Goal: Communication & Community: Participate in discussion

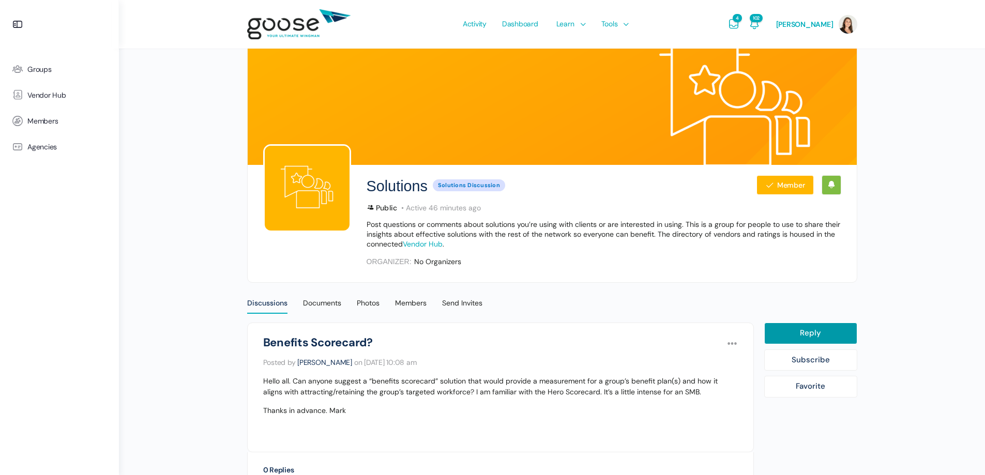
click at [21, 73] on e-page-transition at bounding box center [492, 237] width 985 height 475
click at [31, 71] on span "Groups" at bounding box center [39, 69] width 24 height 9
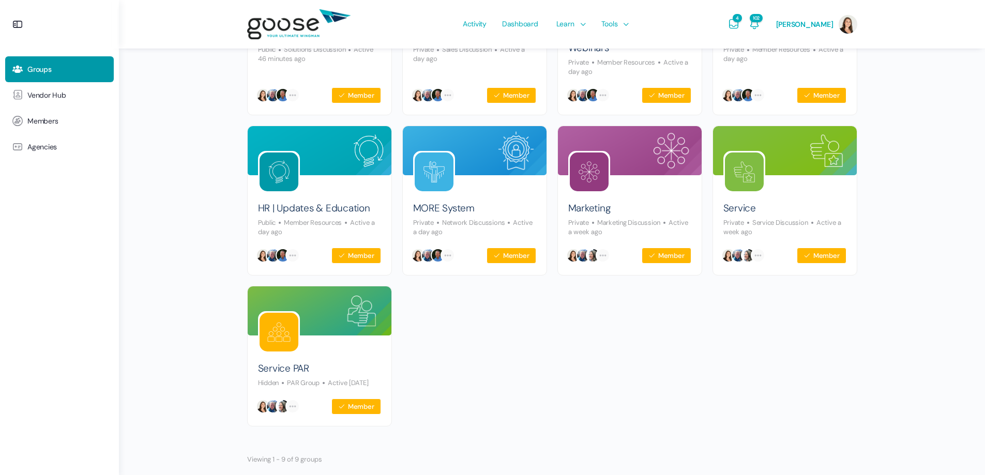
scroll to position [234, 0]
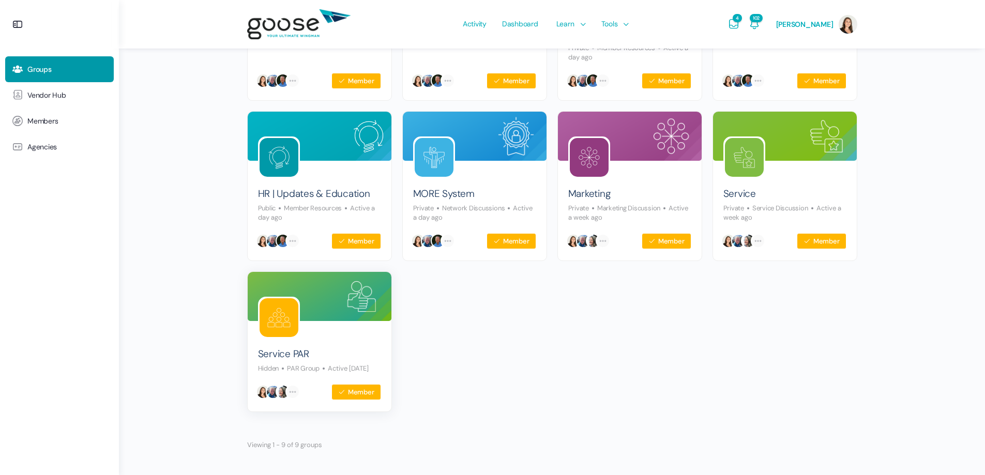
click at [344, 364] on p "Active [DATE]" at bounding box center [344, 368] width 49 height 9
click at [294, 348] on link "Service PAR" at bounding box center [283, 355] width 51 height 14
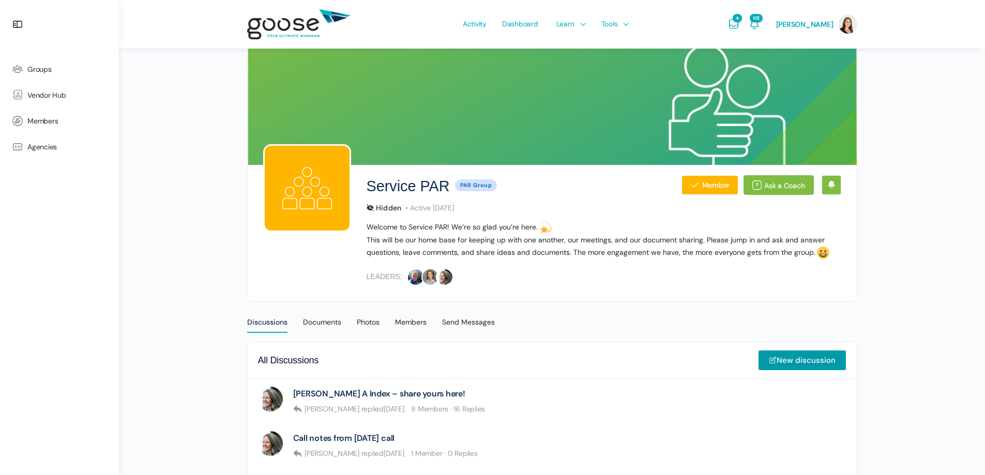
scroll to position [121, 0]
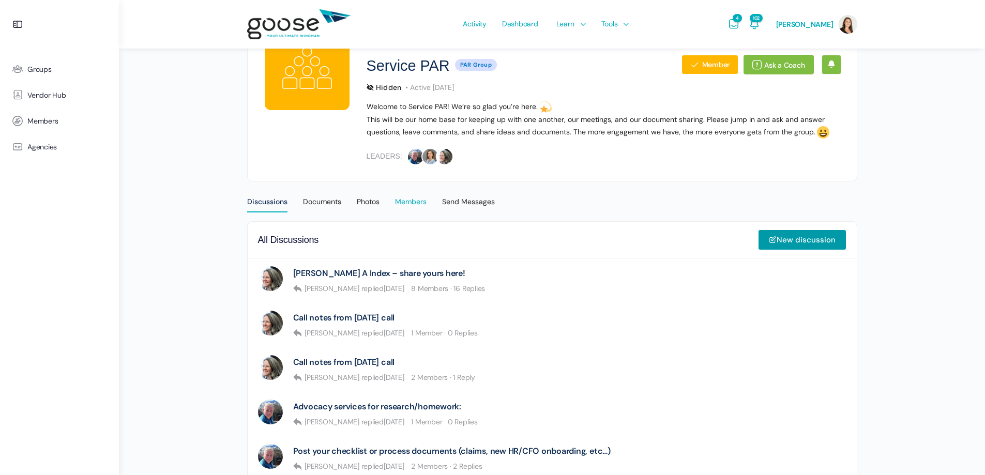
click at [415, 200] on div "Members" at bounding box center [411, 205] width 32 height 16
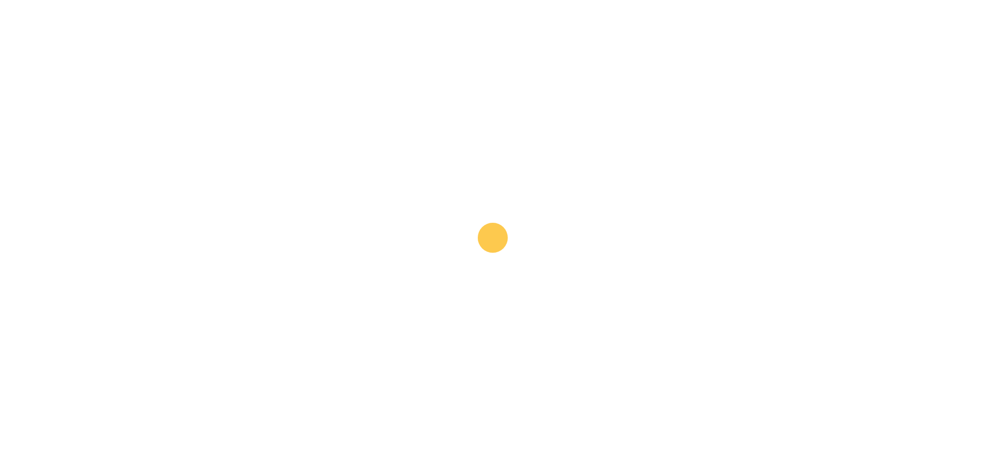
scroll to position [0, 0]
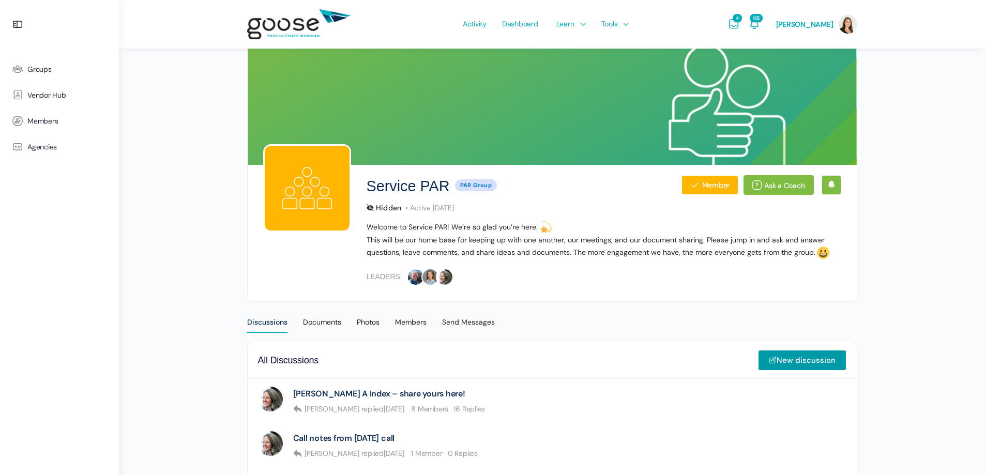
scroll to position [121, 0]
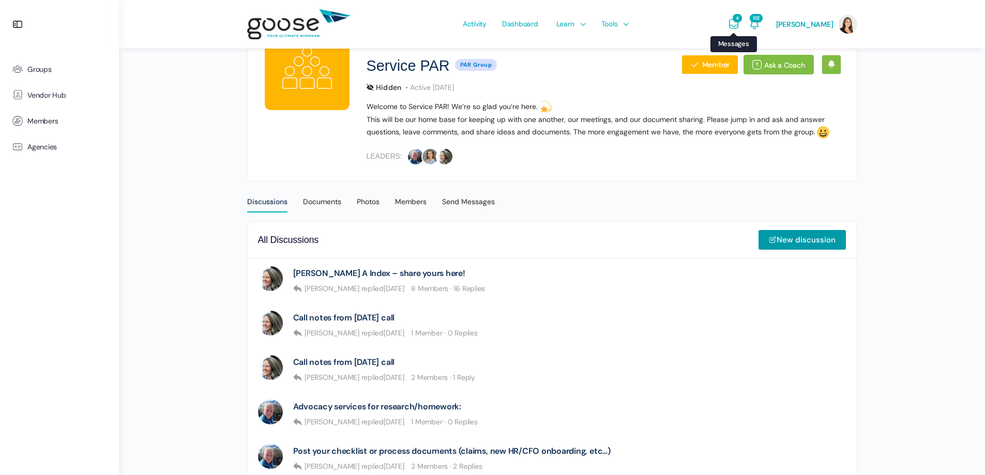
click at [738, 21] on icon "Messages" at bounding box center [734, 24] width 12 height 12
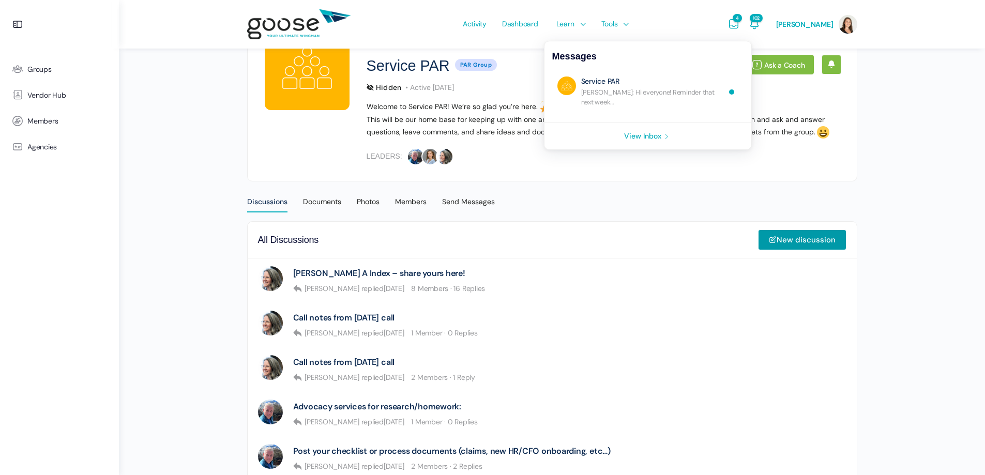
click at [666, 89] on link "Re: Hi everyone! Looking forward to catching up this week. Here’s a reminder of…" at bounding box center [653, 92] width 144 height 31
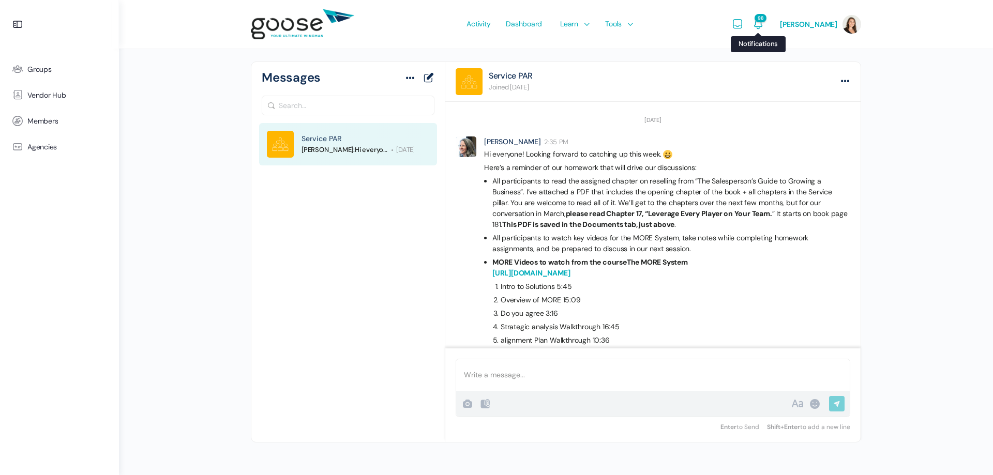
click at [764, 24] on icon "Notifications" at bounding box center [758, 24] width 12 height 12
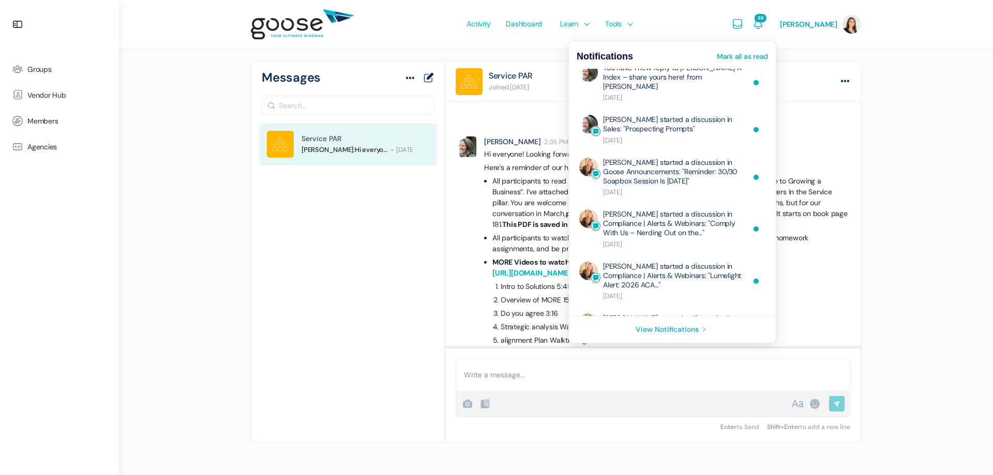
scroll to position [379, 0]
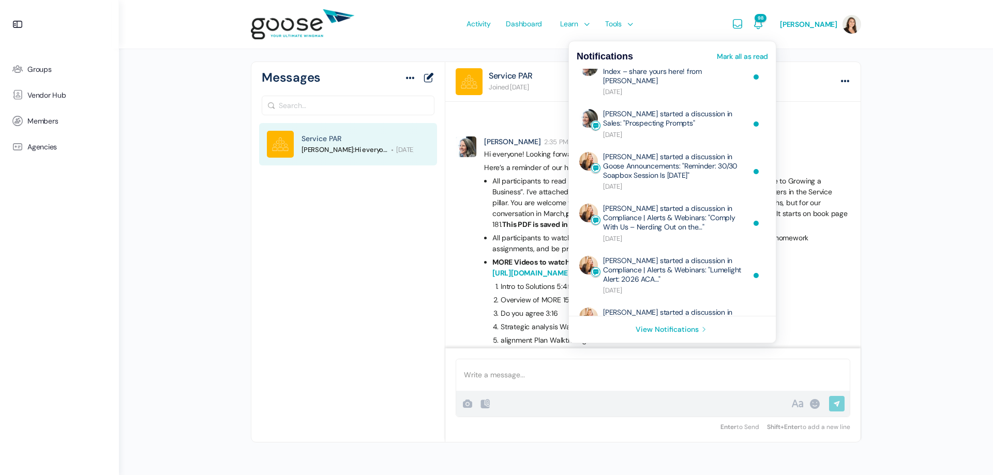
click at [183, 200] on div "Remove Connection Are you sure you want to remove from your connections? Cancel…" at bounding box center [556, 230] width 874 height 461
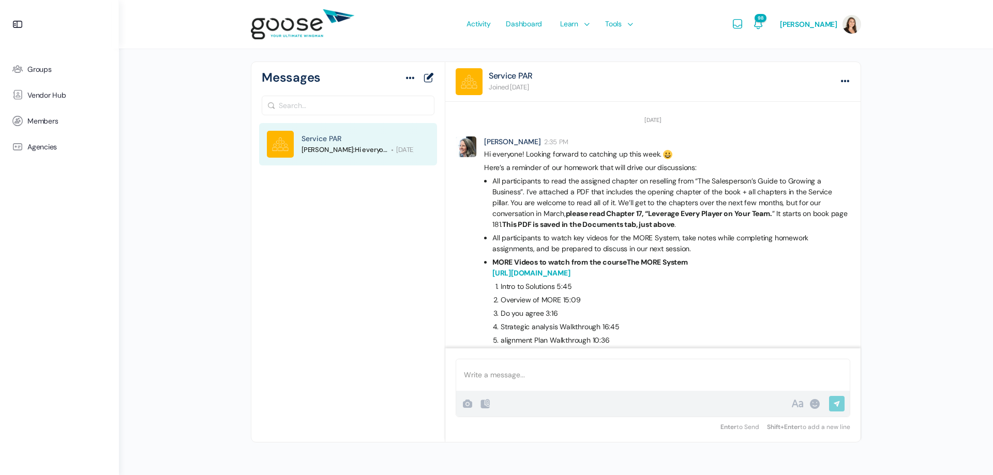
click at [370, 303] on div "Mark as unread Archive View members Report a member Delete your messages Servic…" at bounding box center [347, 282] width 193 height 319
click at [28, 70] on icon at bounding box center [17, 69] width 25 height 12
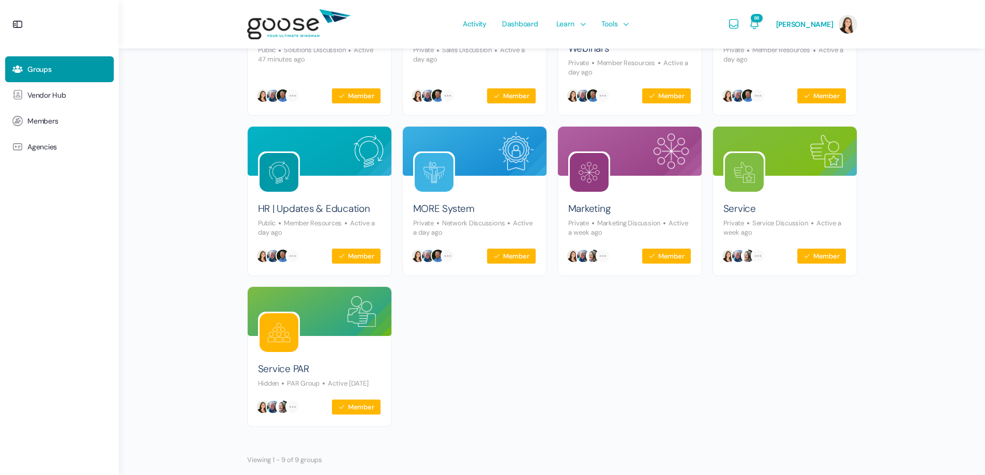
scroll to position [234, 0]
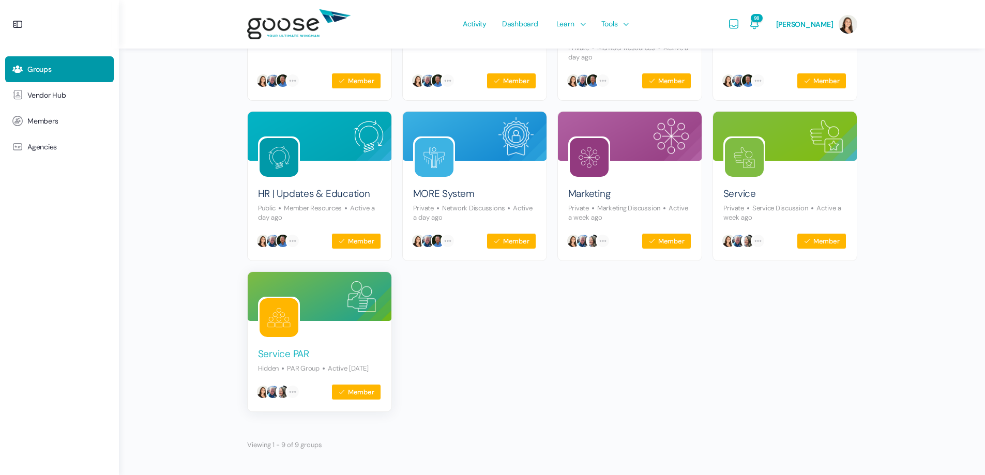
click at [302, 348] on link "Service PAR" at bounding box center [283, 355] width 51 height 14
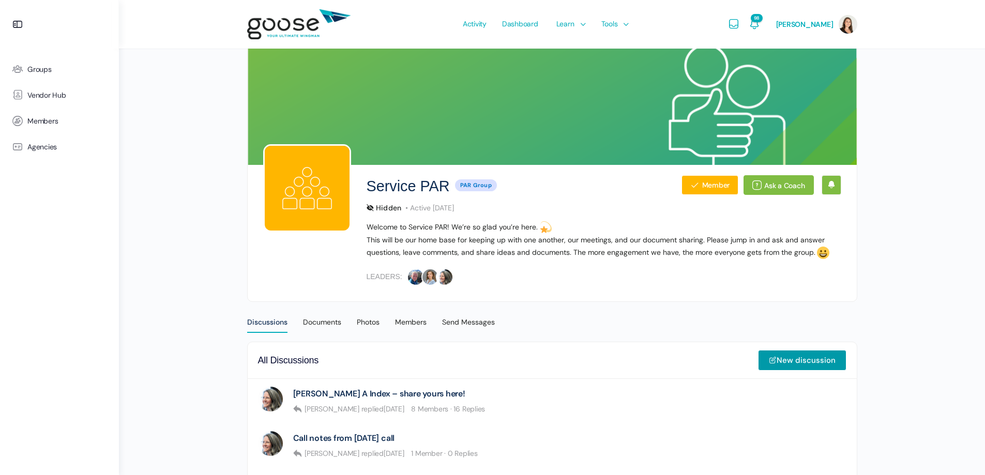
click at [468, 323] on e-page-transition at bounding box center [492, 237] width 985 height 475
click at [472, 324] on div "Send Messages" at bounding box center [468, 326] width 53 height 16
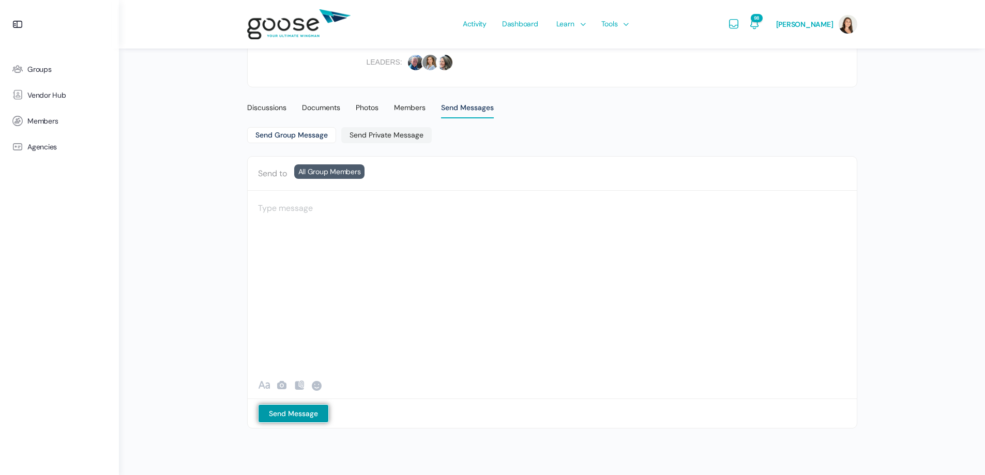
scroll to position [94, 0]
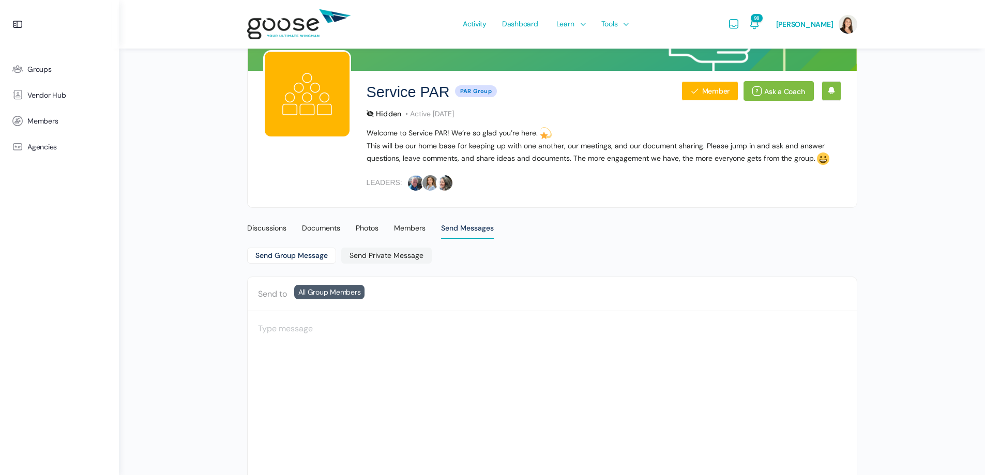
click at [321, 256] on link "Send Group Message" at bounding box center [291, 256] width 89 height 16
